Goal: Task Accomplishment & Management: Manage account settings

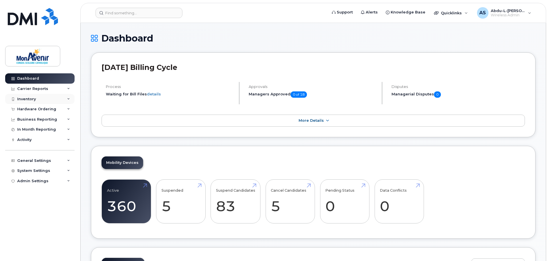
click at [40, 98] on div "Inventory" at bounding box center [39, 99] width 69 height 10
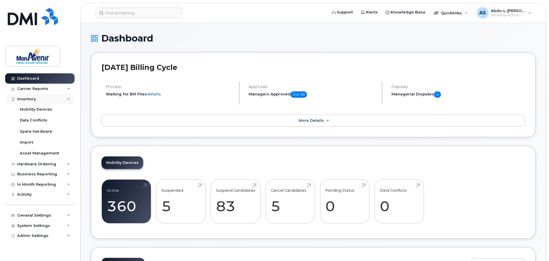
click at [40, 98] on div "Inventory" at bounding box center [39, 99] width 69 height 10
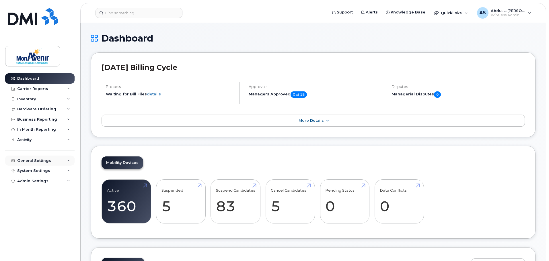
click at [35, 159] on div "General Settings" at bounding box center [34, 161] width 34 height 5
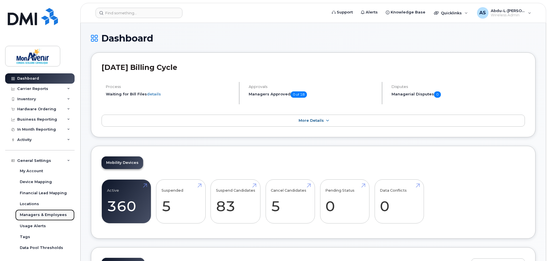
click at [51, 214] on div "Managers & Employees" at bounding box center [43, 214] width 47 height 5
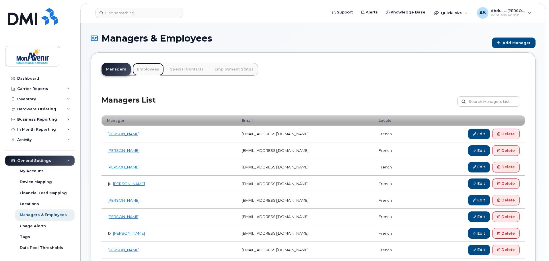
click at [142, 71] on link "Employees" at bounding box center [147, 69] width 31 height 13
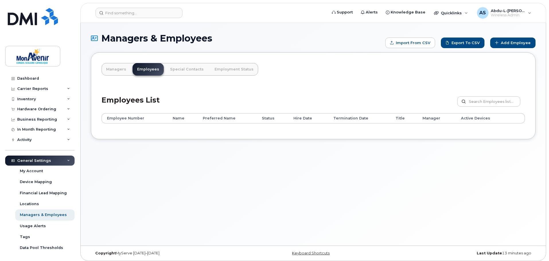
click at [126, 126] on div "Employee Number Name Preferred Name Status Hire Date Termination Date Title Man…" at bounding box center [313, 120] width 423 height 15
click at [37, 97] on div "Inventory" at bounding box center [39, 99] width 69 height 10
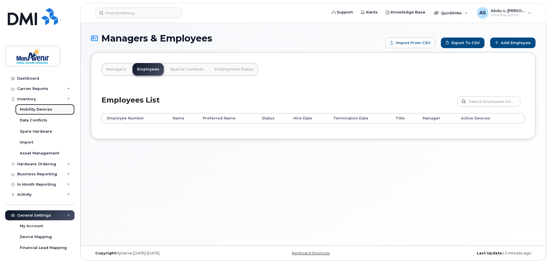
click at [36, 108] on div "Mobility Devices" at bounding box center [36, 109] width 32 height 5
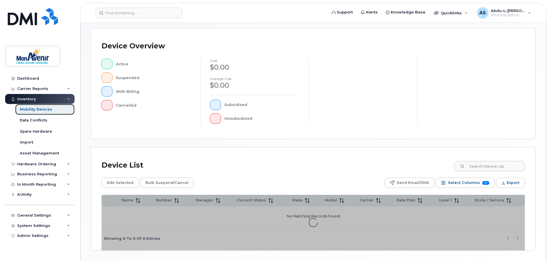
scroll to position [117, 0]
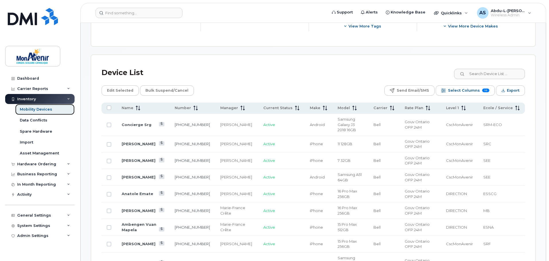
scroll to position [143, 0]
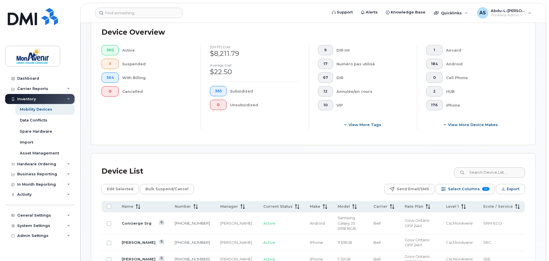
click at [508, 185] on span "Export" at bounding box center [513, 189] width 13 height 9
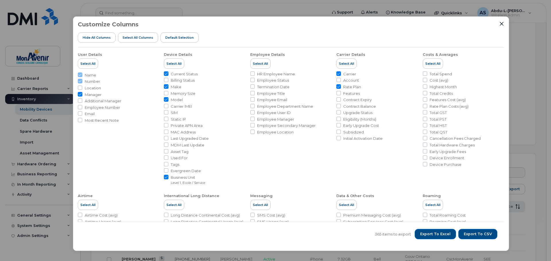
drag, startPoint x: 321, startPoint y: 20, endPoint x: 337, endPoint y: 23, distance: 15.8
click at [337, 23] on div "Customize Columns Hide All Columns Select all Columns Default Selection" at bounding box center [291, 34] width 426 height 26
click at [440, 235] on span "Export to Excel" at bounding box center [435, 234] width 30 height 5
click at [499, 23] on icon "Close" at bounding box center [501, 24] width 5 height 5
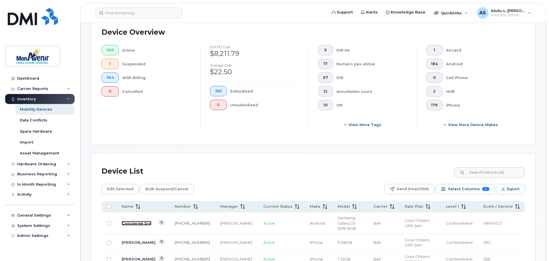
click at [140, 221] on link "Concierge Srg" at bounding box center [137, 223] width 30 height 5
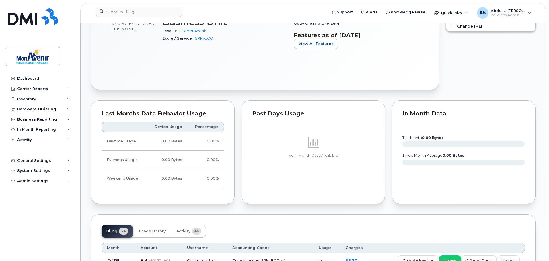
scroll to position [115, 0]
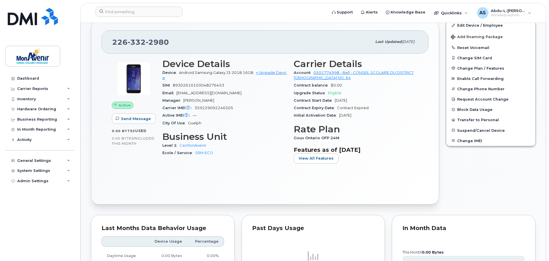
click at [193, 100] on span "Suzanne Iskander" at bounding box center [198, 100] width 31 height 4
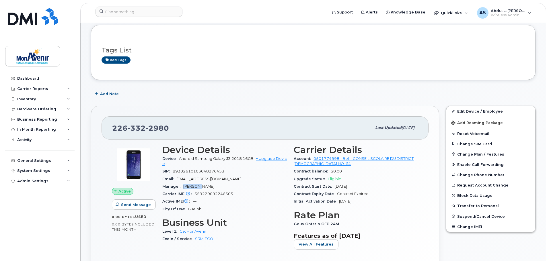
scroll to position [0, 0]
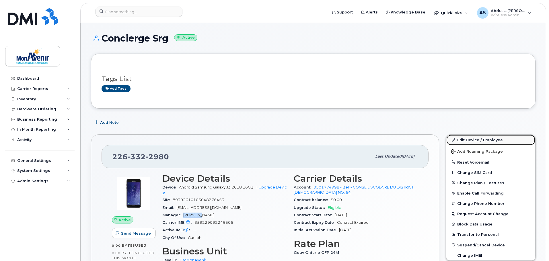
click at [481, 138] on link "Edit Device / Employee" at bounding box center [490, 140] width 89 height 10
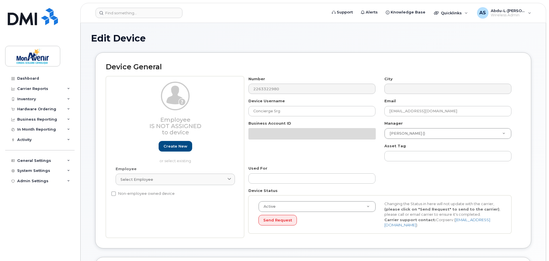
select select "43101"
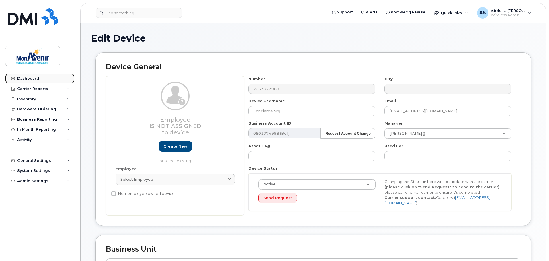
click at [32, 78] on div "Dashboard" at bounding box center [28, 78] width 22 height 5
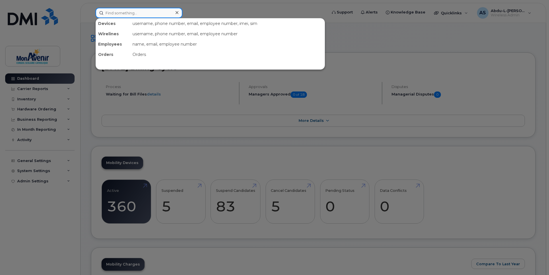
click at [167, 11] on input at bounding box center [138, 13] width 87 height 10
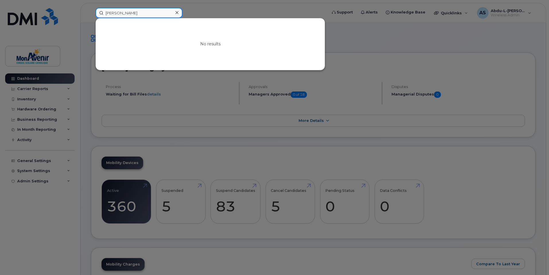
type input "[PERSON_NAME]"
drag, startPoint x: 196, startPoint y: 31, endPoint x: 196, endPoint y: 23, distance: 7.5
click at [196, 31] on div "No results" at bounding box center [210, 44] width 229 height 52
click at [178, 13] on div at bounding box center [177, 13] width 8 height 8
